Goal: Task Accomplishment & Management: Complete application form

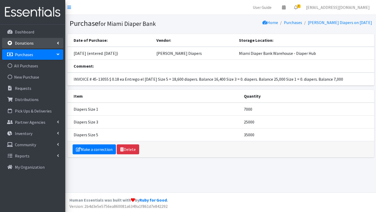
click at [34, 44] on link "Donations" at bounding box center [32, 43] width 61 height 10
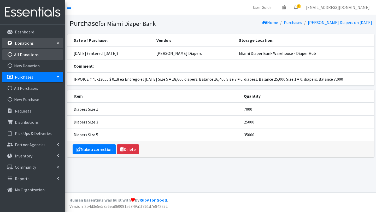
click at [29, 55] on link "All Donations" at bounding box center [32, 54] width 61 height 10
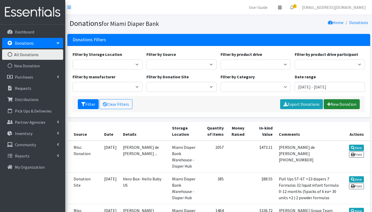
click at [335, 106] on link "New Donation" at bounding box center [342, 104] width 36 height 10
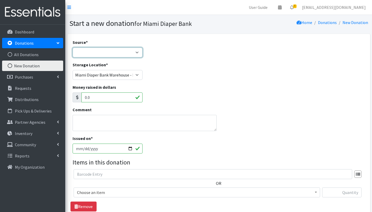
click at [107, 51] on select "Product Drive Manufacturer Donation Site Misc. Donation" at bounding box center [108, 53] width 70 height 10
select select "Donation Site"
click at [73, 48] on select "Product Drive Manufacturer Donation Site Misc. Donation" at bounding box center [108, 53] width 70 height 10
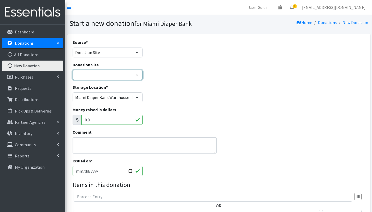
click at [135, 73] on select "Hero Box- A.C.E. Hero Box - Acreage Branch Library Hero Box-Addison Mizner Medi…" at bounding box center [108, 75] width 70 height 10
select select "774"
click at [73, 70] on select "Hero Box- A.C.E. Hero Box - Acreage Branch Library Hero Box-Addison Mizner Medi…" at bounding box center [108, 75] width 70 height 10
click at [79, 143] on textarea "Comment" at bounding box center [145, 145] width 144 height 16
click at [131, 169] on input "2025-09-02" at bounding box center [108, 171] width 70 height 10
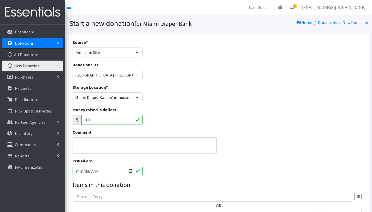
type input "[DATE]"
click at [194, 178] on div "Issued on * 2025-08-15" at bounding box center [218, 169] width 296 height 22
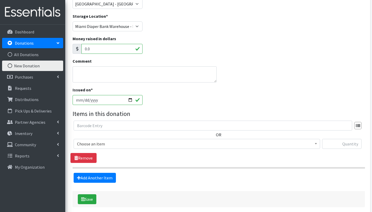
scroll to position [72, 0]
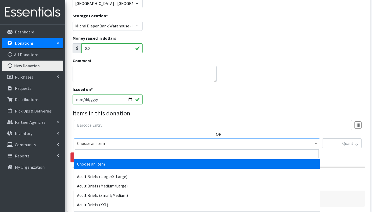
click at [95, 145] on span "Choose an item" at bounding box center [197, 143] width 240 height 7
click at [97, 153] on input "search" at bounding box center [197, 153] width 244 height 9
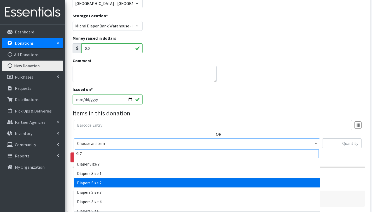
type input "SIZ"
select select "2668"
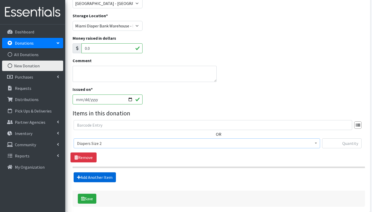
click at [90, 177] on link "Add Another Item" at bounding box center [95, 177] width 42 height 10
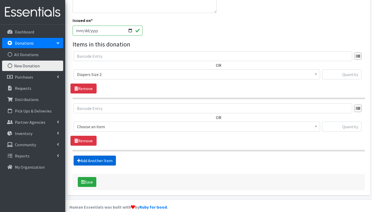
scroll to position [147, 0]
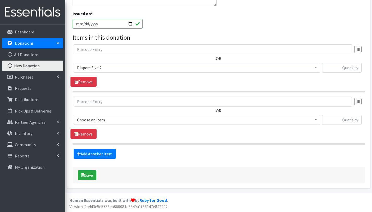
click at [105, 116] on span "Choose an item" at bounding box center [197, 119] width 240 height 7
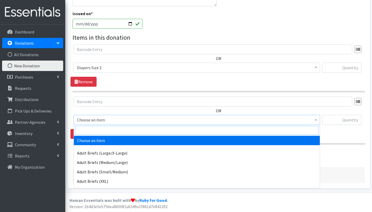
click at [104, 128] on input "search" at bounding box center [197, 130] width 244 height 9
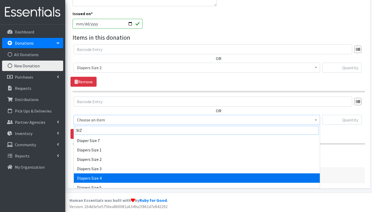
scroll to position [8, 0]
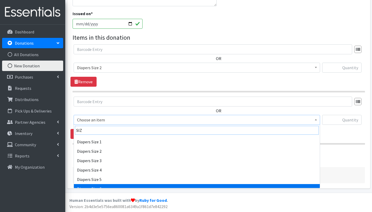
type input "SIZ"
select select "2674"
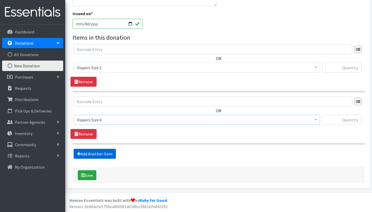
click at [96, 154] on link "Add Another Item" at bounding box center [95, 154] width 42 height 10
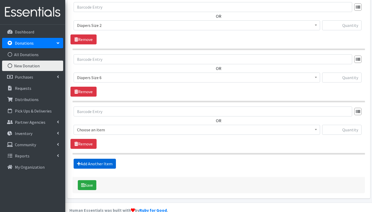
scroll to position [199, 0]
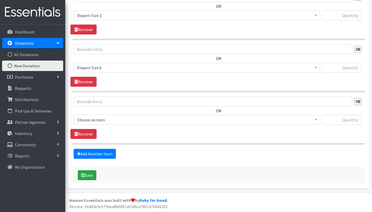
click at [109, 117] on span "Choose an item" at bounding box center [197, 119] width 240 height 7
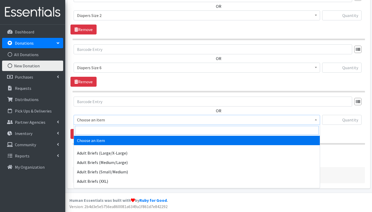
click at [103, 127] on input "search" at bounding box center [197, 130] width 244 height 9
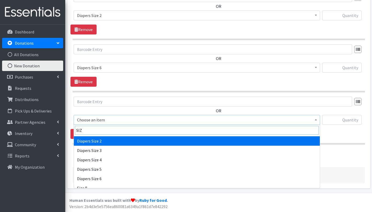
scroll to position [23, 0]
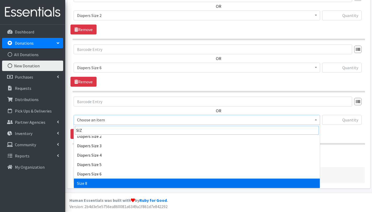
type input "SIZ"
select select "15229"
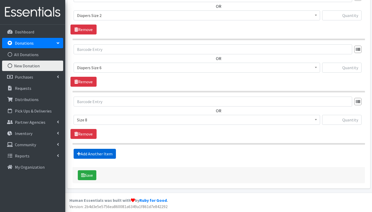
click at [102, 153] on link "Add Another Item" at bounding box center [95, 154] width 42 height 10
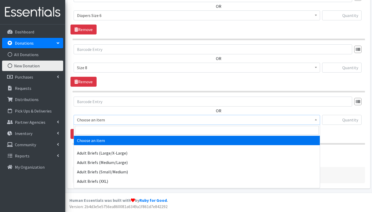
click at [110, 117] on span "Choose an item" at bounding box center [197, 119] width 240 height 7
click at [109, 130] on input "search" at bounding box center [197, 130] width 244 height 9
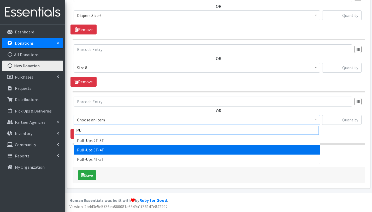
type input "PU"
select select "2679"
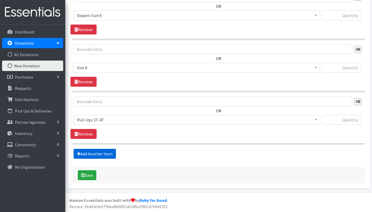
click at [97, 155] on link "Add Another Item" at bounding box center [95, 154] width 42 height 10
drag, startPoint x: 107, startPoint y: 119, endPoint x: 107, endPoint y: 122, distance: 2.9
click at [107, 119] on span "Choose an item" at bounding box center [197, 119] width 240 height 7
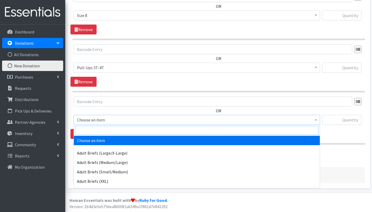
click at [107, 131] on input "search" at bounding box center [197, 130] width 244 height 9
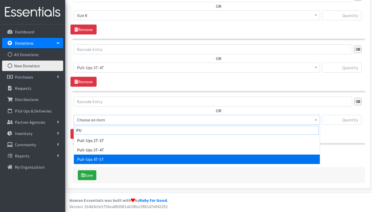
type input "PU"
select select "2680"
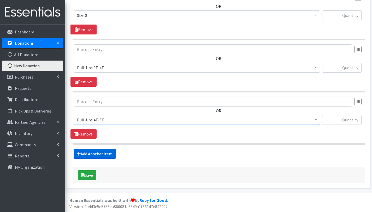
click at [101, 154] on link "Add Another Item" at bounding box center [95, 154] width 42 height 10
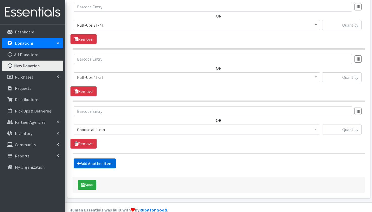
scroll to position [356, 0]
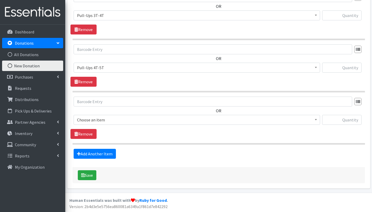
click at [108, 120] on span "Choose an item" at bounding box center [197, 119] width 240 height 7
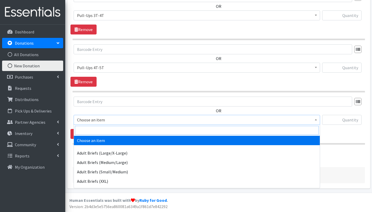
click at [104, 127] on input "search" at bounding box center [197, 130] width 244 height 9
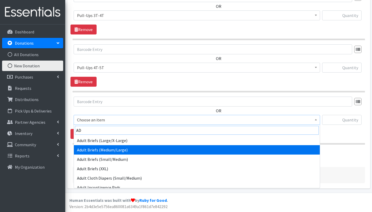
type input "AD"
select select "2682"
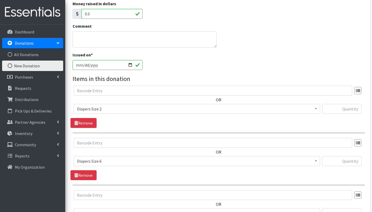
scroll to position [114, 0]
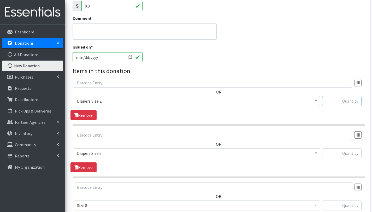
click at [333, 102] on input "text" at bounding box center [341, 101] width 39 height 10
type input "10"
click at [270, 115] on div "OR Choose an item Adult Briefs (Large/X-Large) Adult Briefs (Medium/Large) Adul…" at bounding box center [218, 99] width 296 height 42
click at [356, 155] on input "text" at bounding box center [341, 153] width 39 height 10
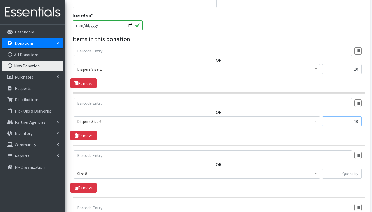
scroll to position [174, 0]
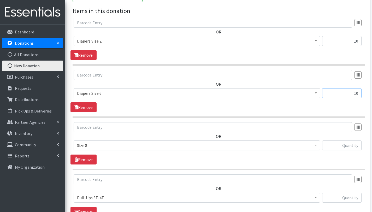
type input "10"
click at [352, 146] on input "text" at bounding box center [341, 145] width 39 height 10
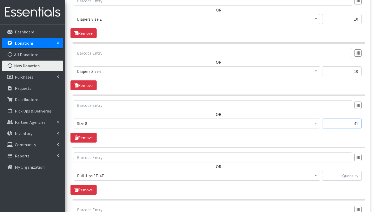
scroll to position [202, 0]
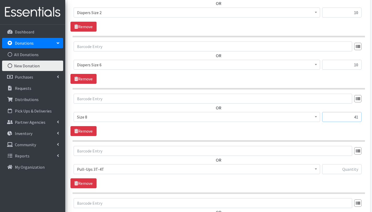
type input "41"
click at [342, 170] on input "text" at bounding box center [341, 169] width 39 height 10
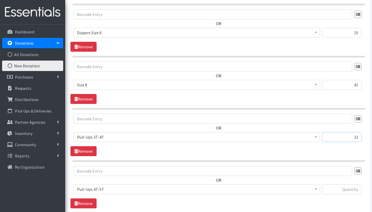
scroll to position [234, 0]
type input "32"
click at [339, 188] on input "text" at bounding box center [341, 189] width 39 height 10
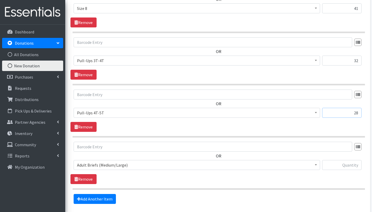
scroll to position [324, 0]
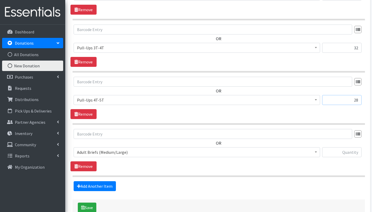
type input "28"
click at [339, 151] on input "text" at bounding box center [341, 152] width 39 height 10
type input "73"
click at [204, 173] on section "OR Choose an item Adult Briefs (Large/X-Large) Adult Briefs (Medium/Large) Adul…" at bounding box center [219, 153] width 292 height 48
click at [196, 176] on hr at bounding box center [219, 176] width 292 height 2
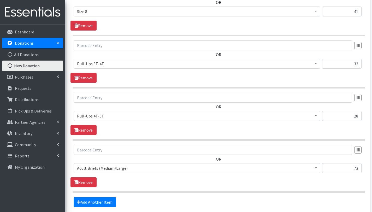
scroll to position [356, 0]
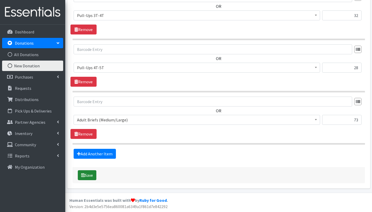
click at [95, 175] on button "Save" at bounding box center [87, 175] width 19 height 10
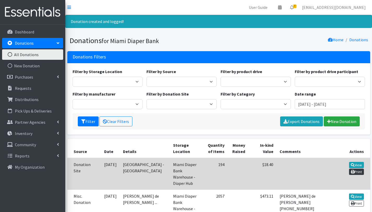
click at [359, 172] on link "Print" at bounding box center [356, 172] width 15 height 6
